Goal: Information Seeking & Learning: Learn about a topic

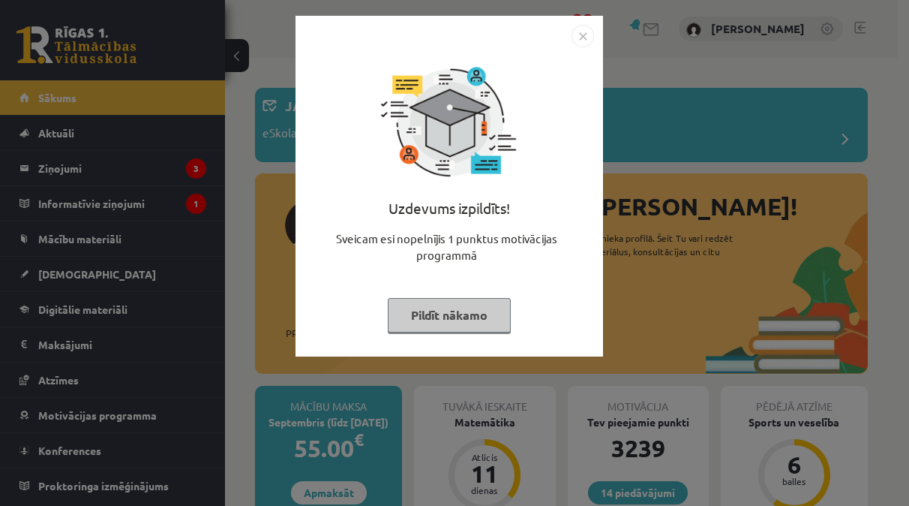
click at [459, 326] on button "Pildīt nākamo" at bounding box center [449, 315] width 123 height 35
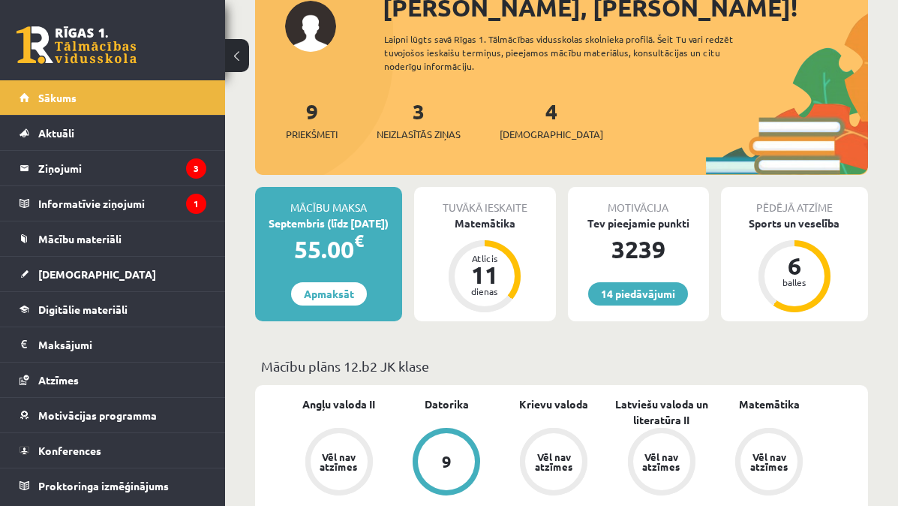
scroll to position [225, 0]
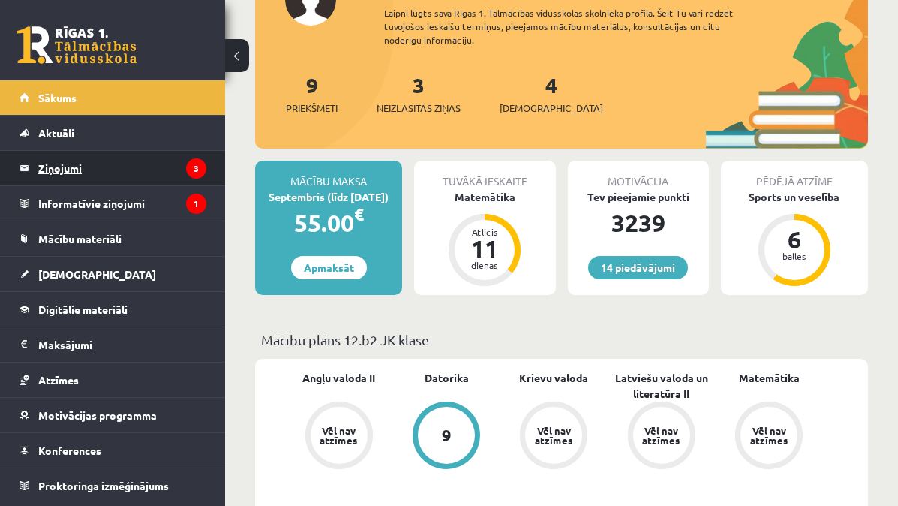
click at [101, 168] on legend "Ziņojumi 3" at bounding box center [122, 168] width 168 height 35
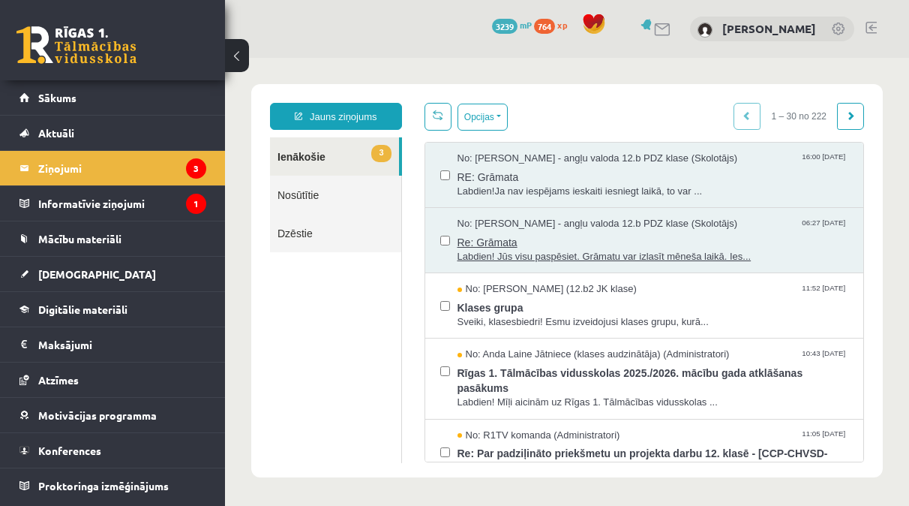
click at [574, 250] on span "Labdien! Jūs visu paspēsiet. Grāmatu var izlasīt mēneša laikā. Ies..." at bounding box center [654, 257] width 392 height 14
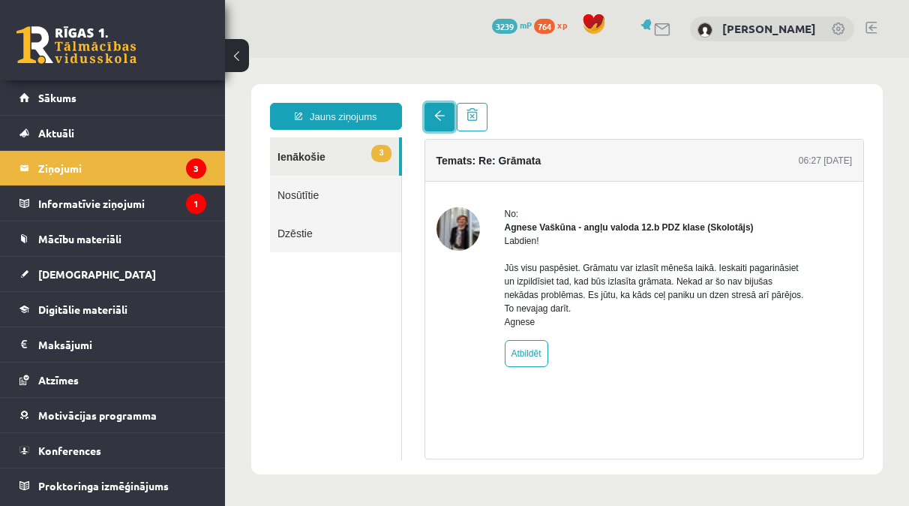
click at [439, 108] on link at bounding box center [440, 117] width 30 height 29
click at [374, 147] on span "3" at bounding box center [381, 153] width 20 height 17
click at [185, 160] on legend "Ziņojumi 3" at bounding box center [122, 168] width 168 height 35
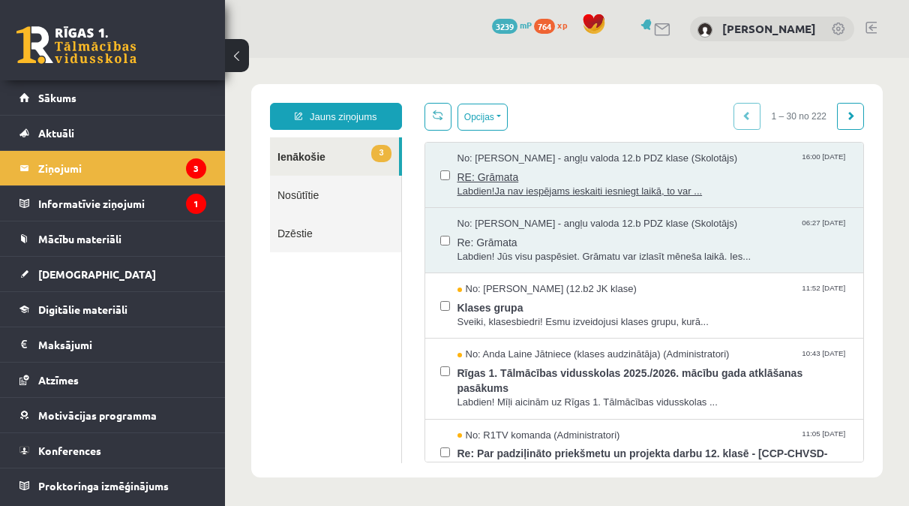
click at [577, 188] on span "Labdien!Ja nav iespējams ieskaiti iesniegt laikā, to var ..." at bounding box center [654, 192] width 392 height 14
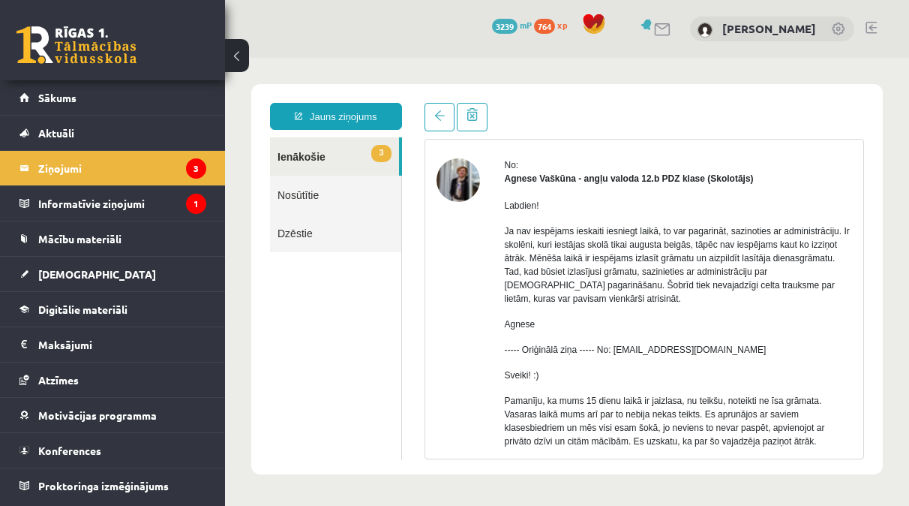
scroll to position [75, 0]
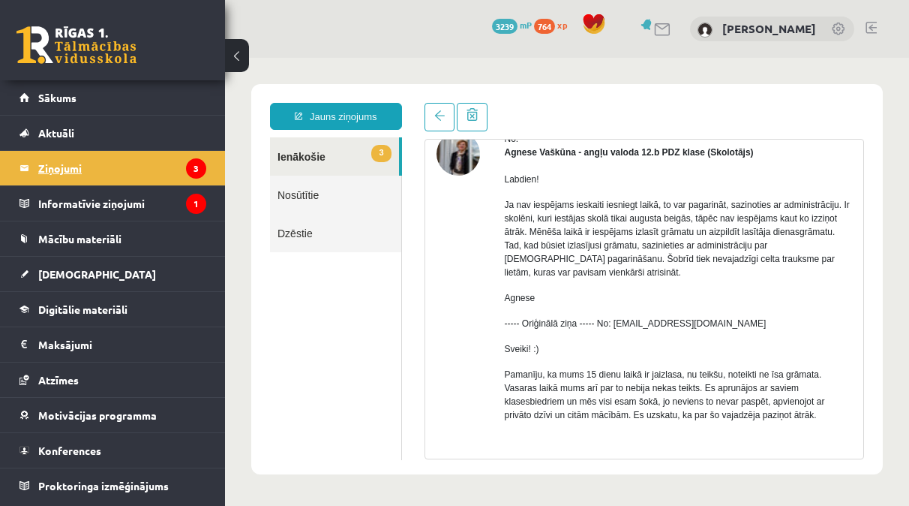
click at [174, 158] on legend "Ziņojumi 3" at bounding box center [122, 168] width 168 height 35
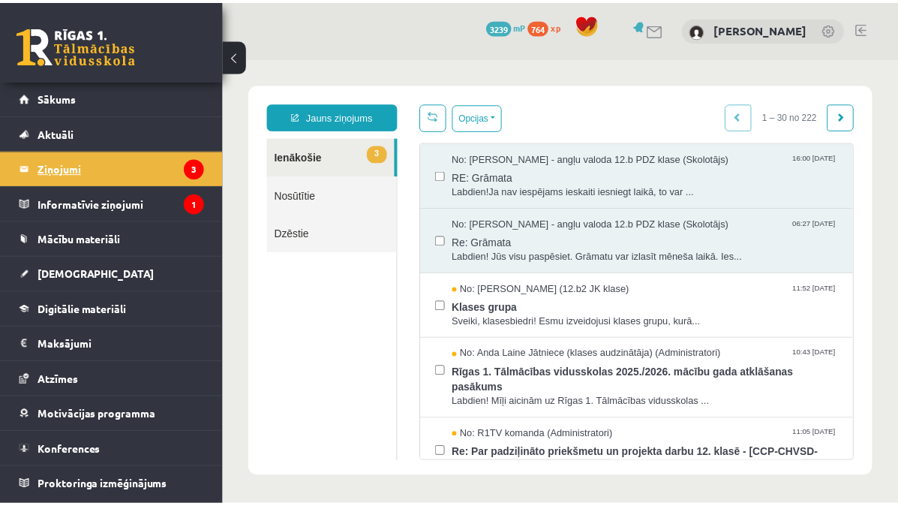
scroll to position [0, 0]
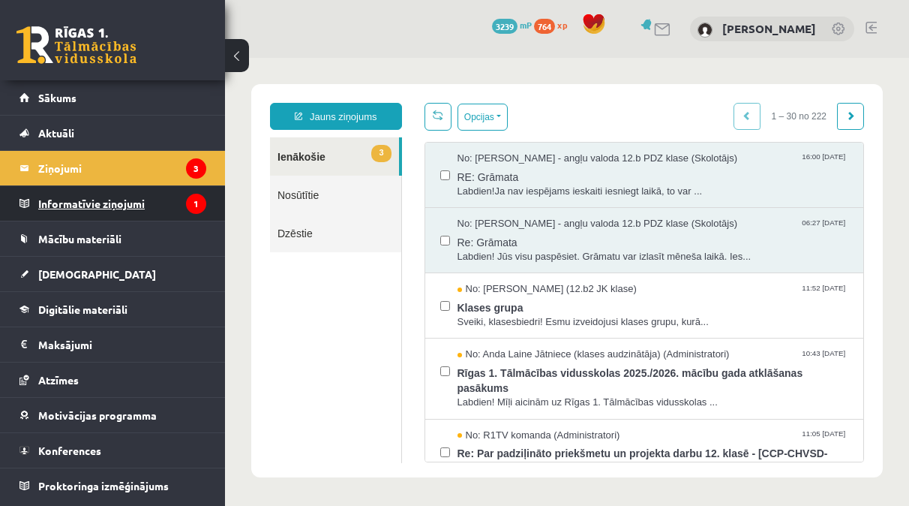
click at [110, 204] on legend "Informatīvie ziņojumi 1" at bounding box center [122, 203] width 168 height 35
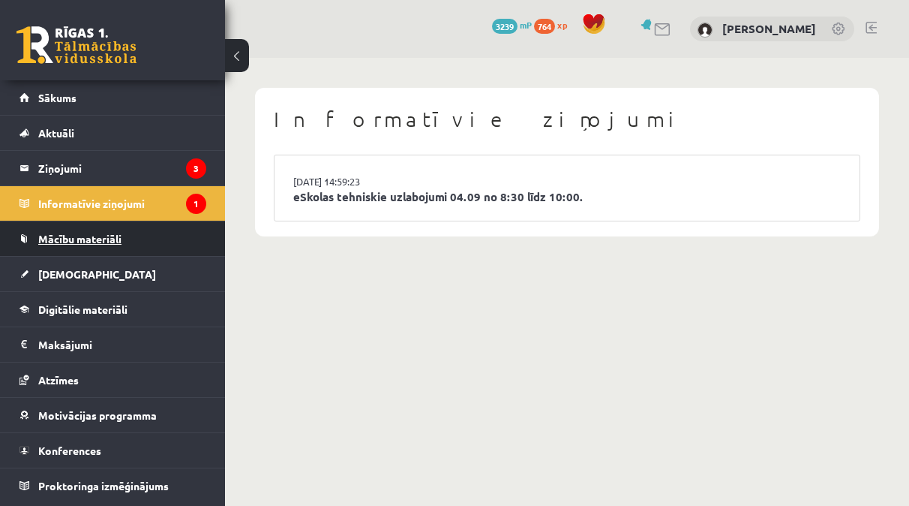
click at [113, 239] on span "Mācību materiāli" at bounding box center [79, 239] width 83 height 14
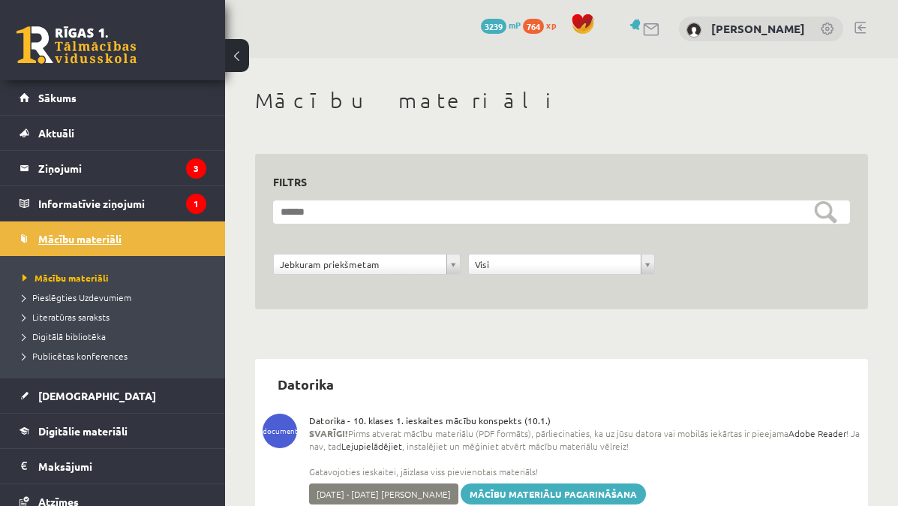
click at [73, 227] on link "Mācību materiāli" at bounding box center [113, 238] width 187 height 35
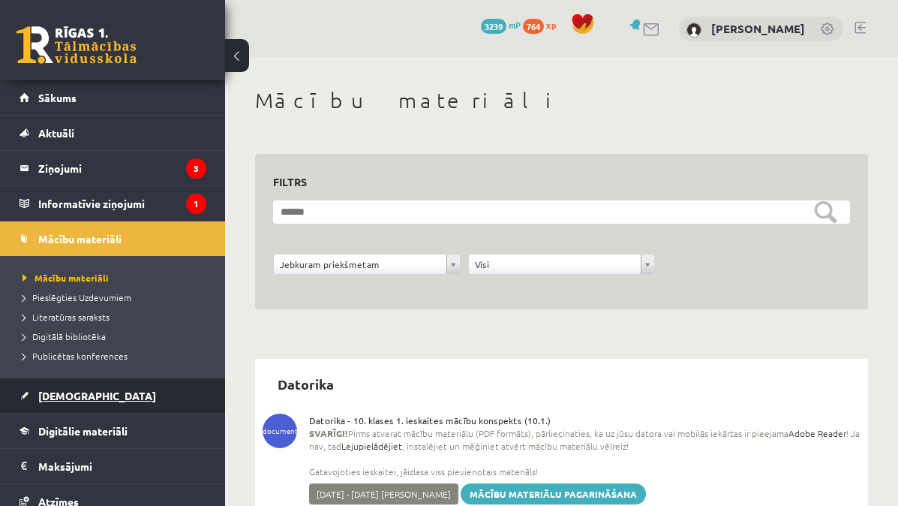
click at [81, 401] on span "[DEMOGRAPHIC_DATA]" at bounding box center [97, 396] width 118 height 14
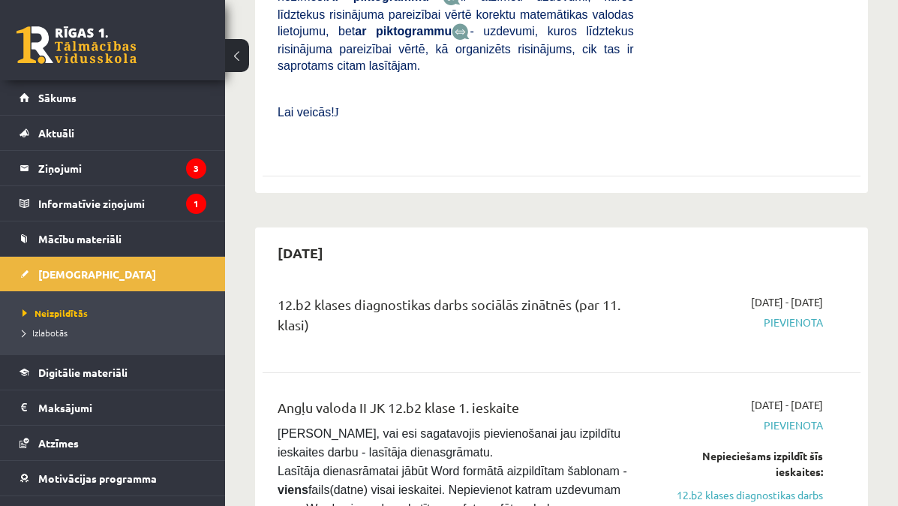
scroll to position [1050, 0]
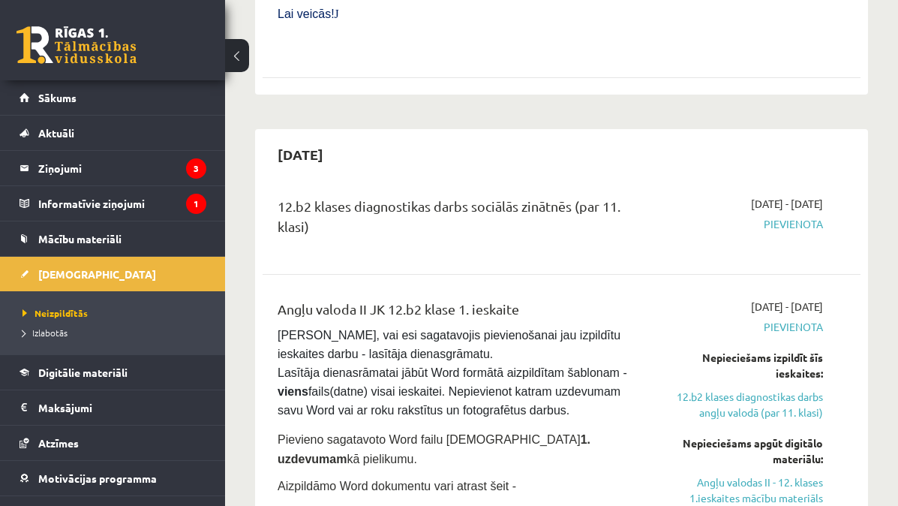
scroll to position [1200, 0]
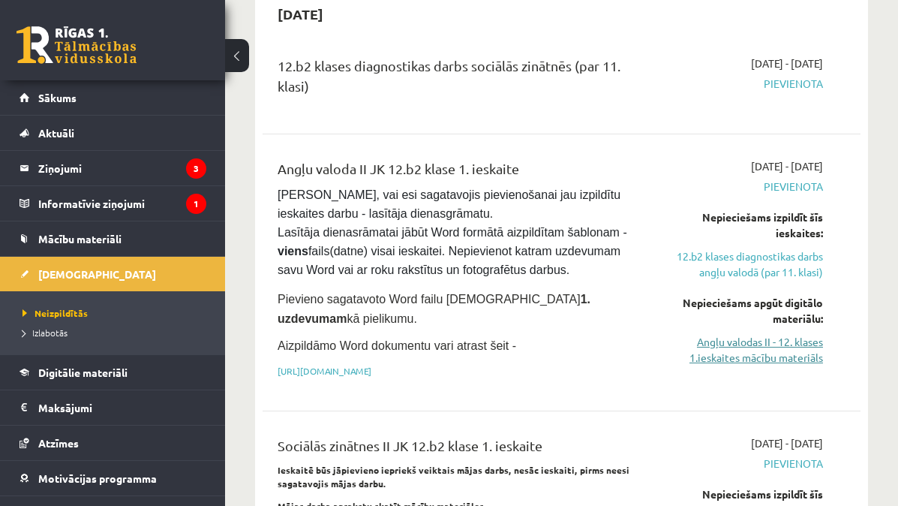
click at [756, 334] on link "Angļu valodas II - 12. klases 1.ieskaites mācību materiāls" at bounding box center [739, 350] width 167 height 32
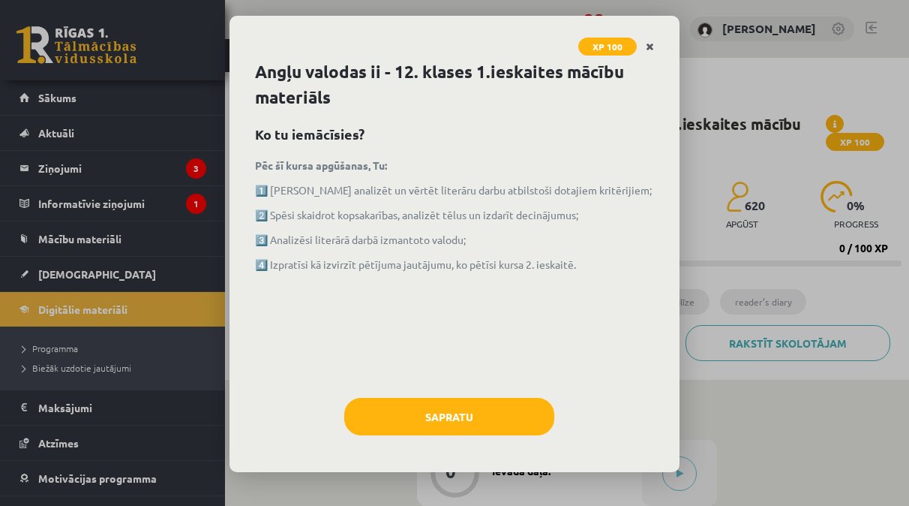
click at [638, 50] on link "Close" at bounding box center [650, 46] width 26 height 29
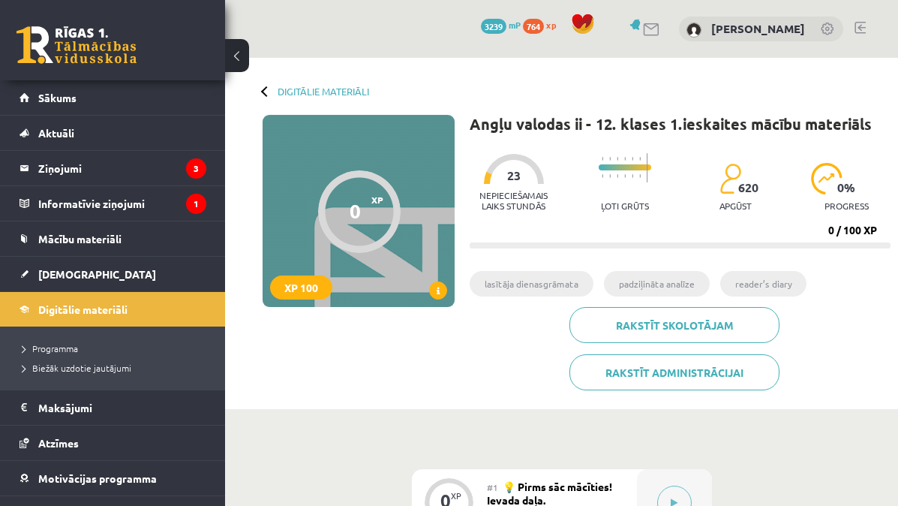
click at [861, 22] on link at bounding box center [860, 28] width 11 height 12
